Goal: Transaction & Acquisition: Purchase product/service

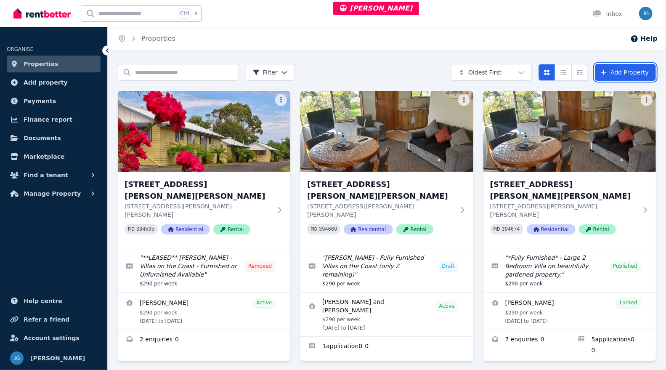
click at [622, 74] on link "Add Property" at bounding box center [625, 72] width 61 height 17
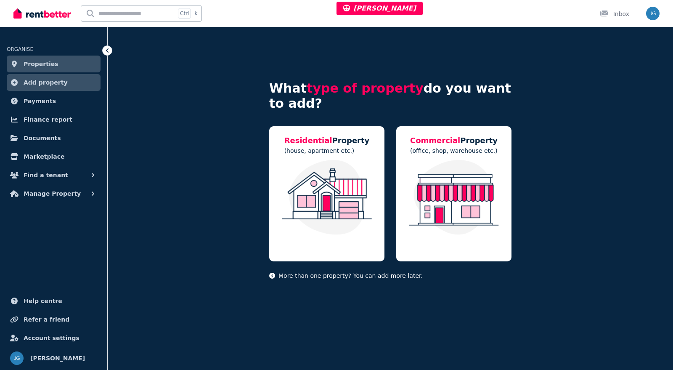
click at [358, 182] on img at bounding box center [327, 197] width 98 height 75
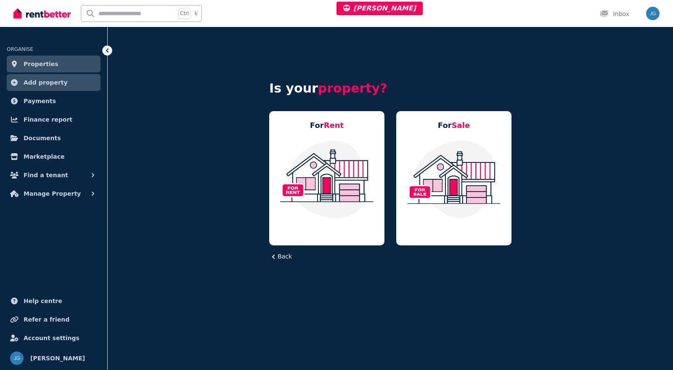
click at [348, 173] on img at bounding box center [327, 179] width 98 height 79
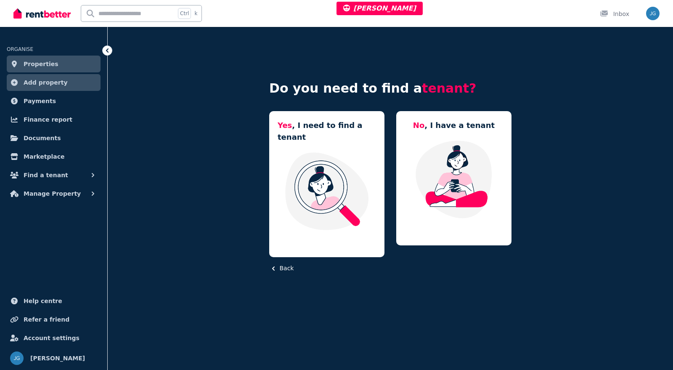
click at [413, 148] on img at bounding box center [454, 179] width 98 height 79
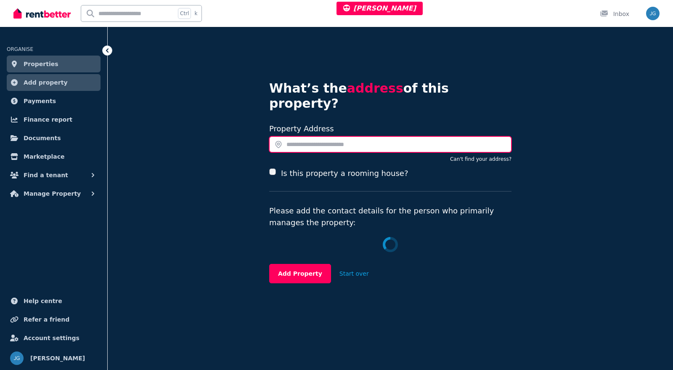
click at [315, 136] on input "text" at bounding box center [390, 144] width 242 height 16
paste input "**********"
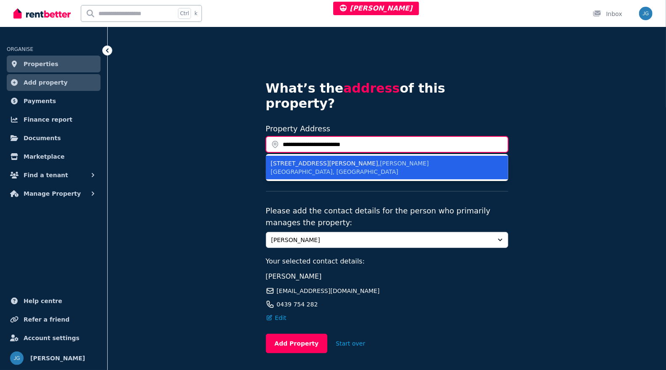
click at [285, 136] on input "**********" at bounding box center [387, 144] width 242 height 16
click at [307, 159] on div "1/21 Andrew St , Strahan TAS, Australia" at bounding box center [382, 167] width 222 height 17
type input "**********"
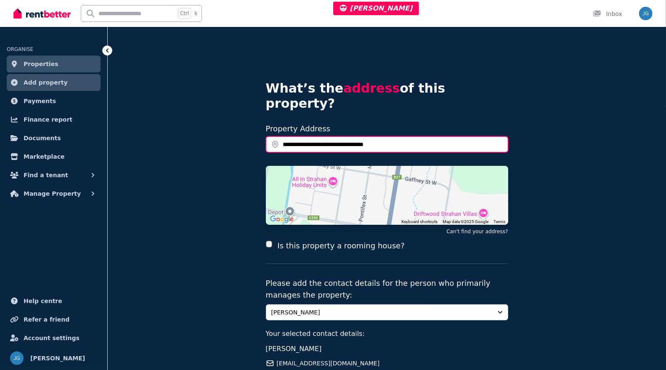
scroll to position [86, 0]
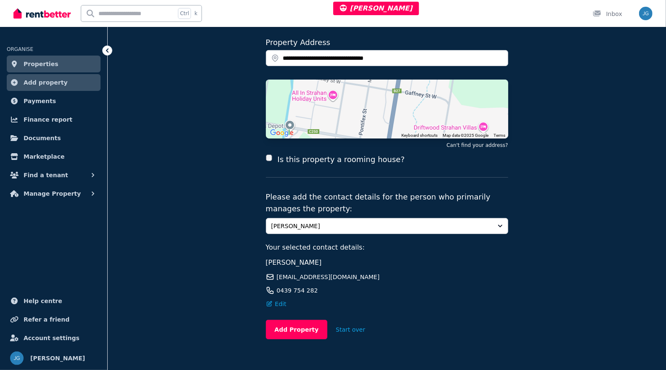
click at [298, 320] on button "Add Property" at bounding box center [297, 329] width 62 height 19
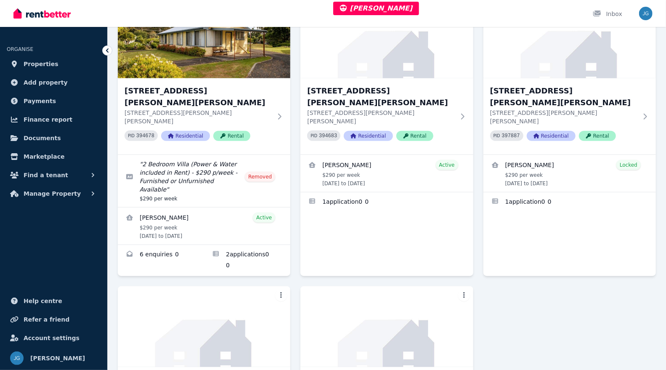
scroll to position [430, 0]
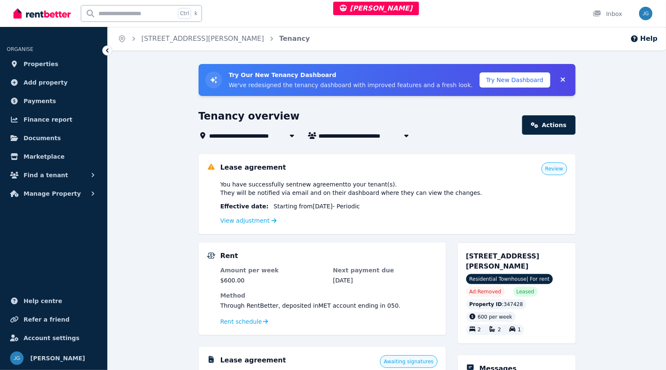
click at [52, 173] on span "Find a tenant" at bounding box center [46, 175] width 45 height 10
click at [61, 231] on span "Applications" at bounding box center [65, 227] width 57 height 10
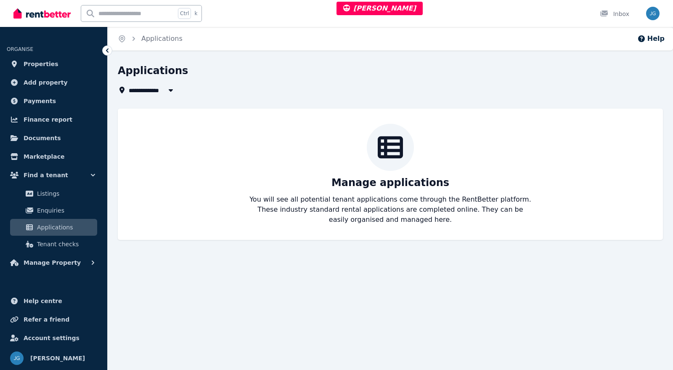
click at [73, 241] on span "Tenant checks" at bounding box center [65, 244] width 57 height 10
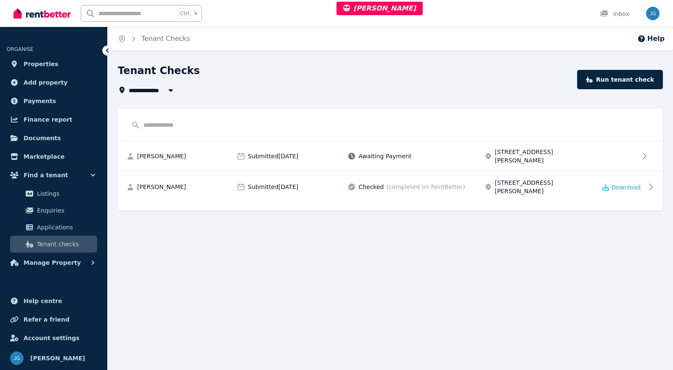
click at [607, 159] on div "Taylor Usher Submitted 18/08/2025 Awaiting Payment 3/24 Attewell Street, Nundah" at bounding box center [390, 156] width 545 height 31
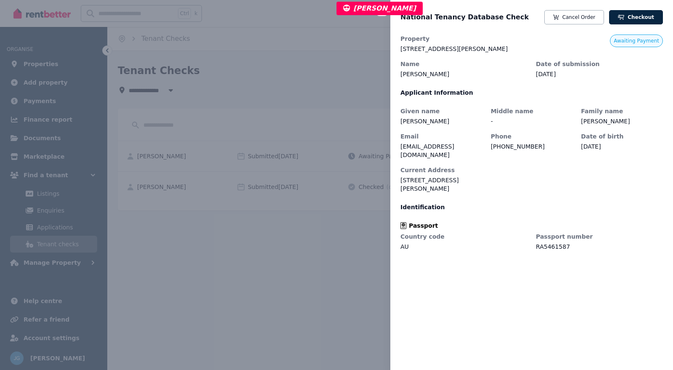
click at [628, 15] on link "Checkout" at bounding box center [636, 17] width 54 height 14
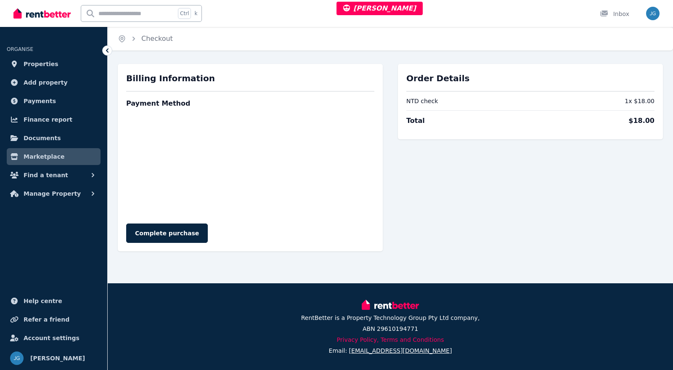
click at [0, 369] on com-1password-button at bounding box center [0, 370] width 0 height 0
click at [54, 180] on button "Find a tenant" at bounding box center [54, 175] width 94 height 17
click at [63, 228] on span "Applications" at bounding box center [65, 227] width 57 height 10
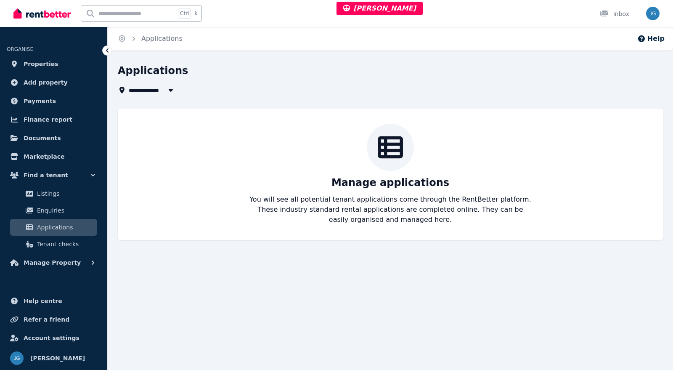
click at [51, 244] on span "Tenant checks" at bounding box center [65, 244] width 57 height 10
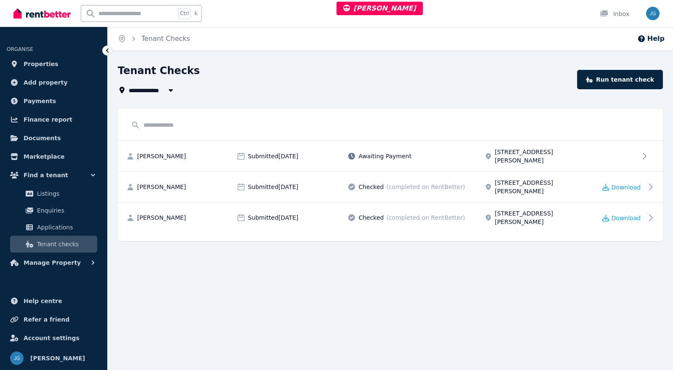
click at [446, 152] on div "Awaiting Payment" at bounding box center [413, 156] width 132 height 8
